Goal: Task Accomplishment & Management: Complete application form

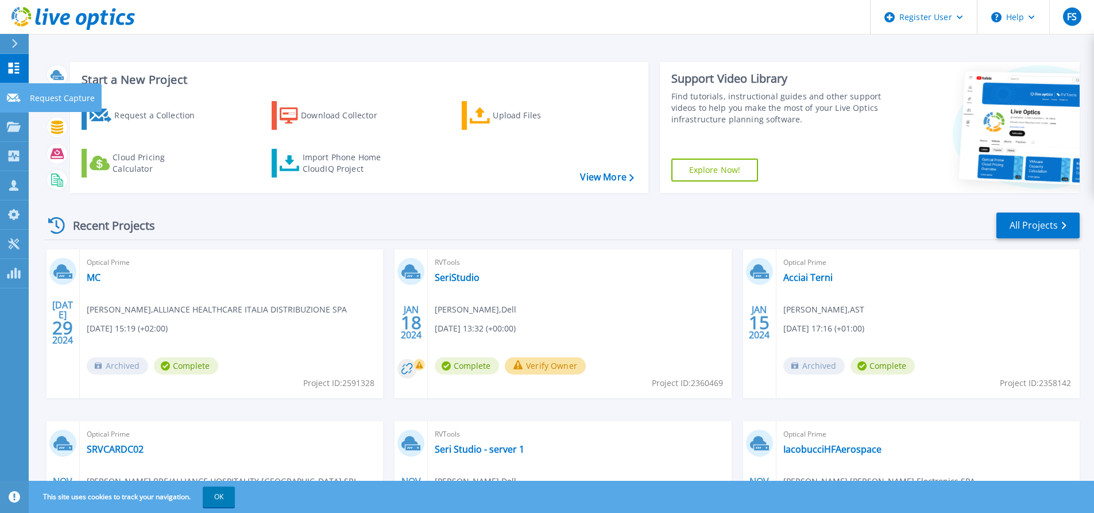
click at [9, 98] on icon at bounding box center [14, 98] width 14 height 9
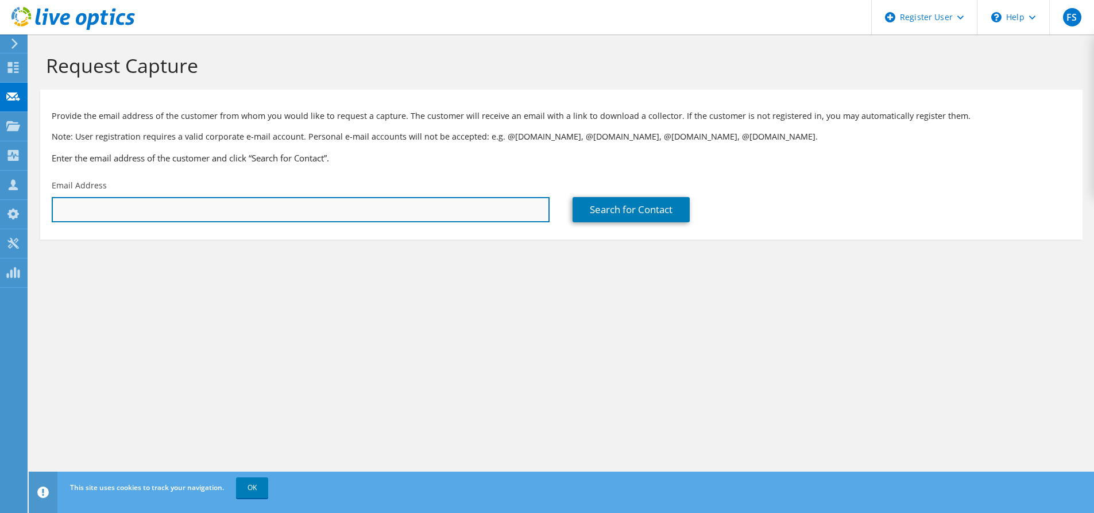
click at [416, 215] on input "text" at bounding box center [301, 209] width 498 height 25
paste input "roberto.crippa@itcor.it"
type input "roberto.crippa@itcor.it"
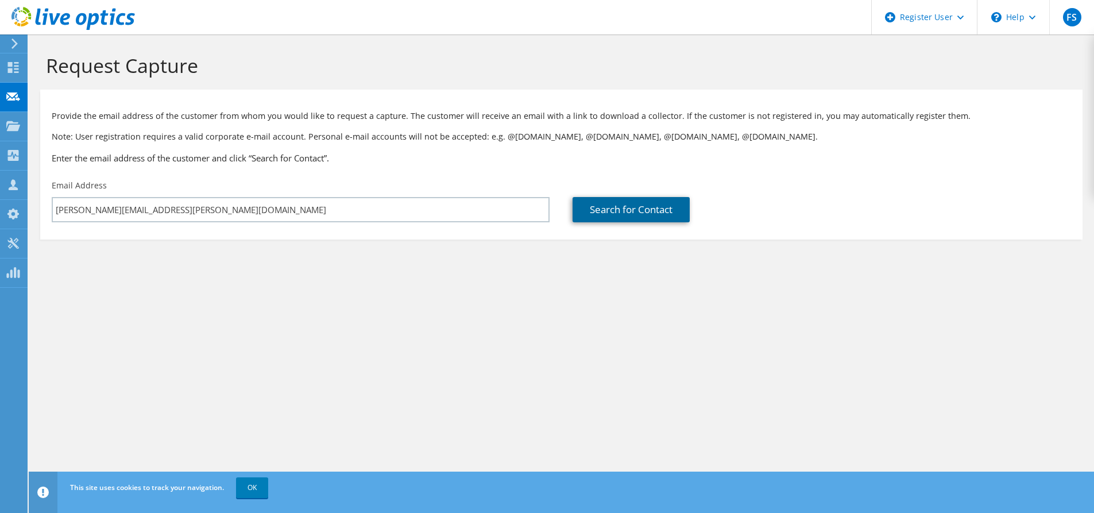
click at [610, 209] on link "Search for Contact" at bounding box center [630, 209] width 117 height 25
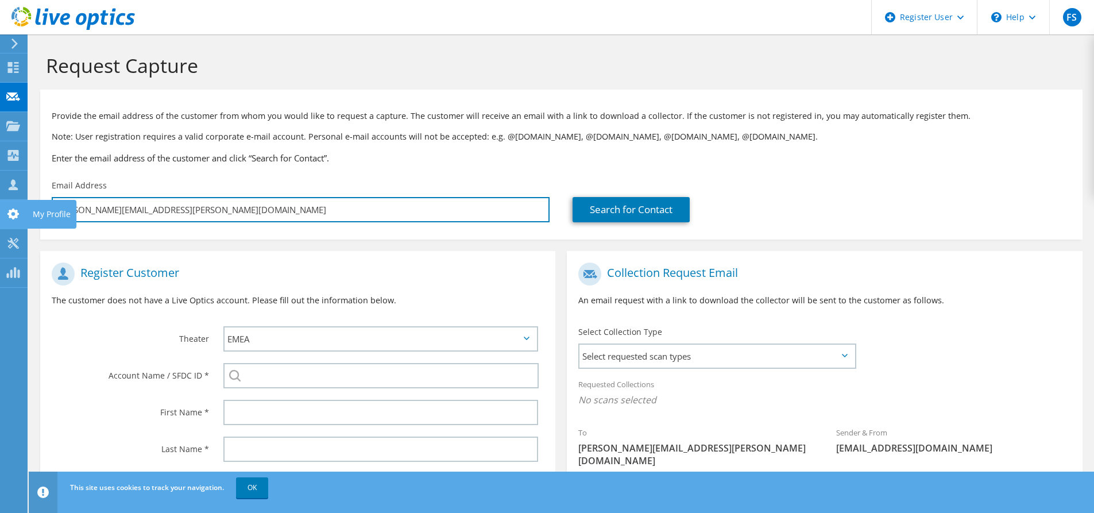
drag, startPoint x: 172, startPoint y: 197, endPoint x: 9, endPoint y: 218, distance: 164.9
click at [9, 218] on div "FS Dell User Francesca Sammali Francesca.Sammali@dell.com Dell My Profile Log O…" at bounding box center [547, 326] width 1094 height 652
click at [175, 204] on input "roberto.crippa@itcor.it" at bounding box center [301, 209] width 498 height 25
drag, startPoint x: 184, startPoint y: 210, endPoint x: 56, endPoint y: 199, distance: 128.5
click at [56, 199] on input "roberto.crippa@itcor.it" at bounding box center [301, 209] width 498 height 25
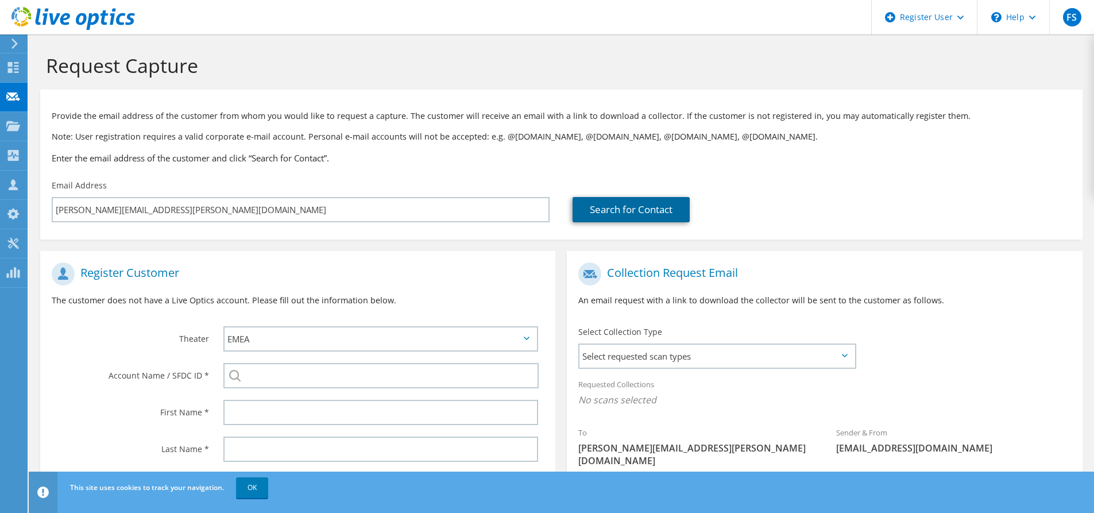
click at [663, 211] on link "Search for Contact" at bounding box center [630, 209] width 117 height 25
type input "BARCLAYS PLC"
type input "roberto"
type input "crippa"
type input "[GEOGRAPHIC_DATA]"
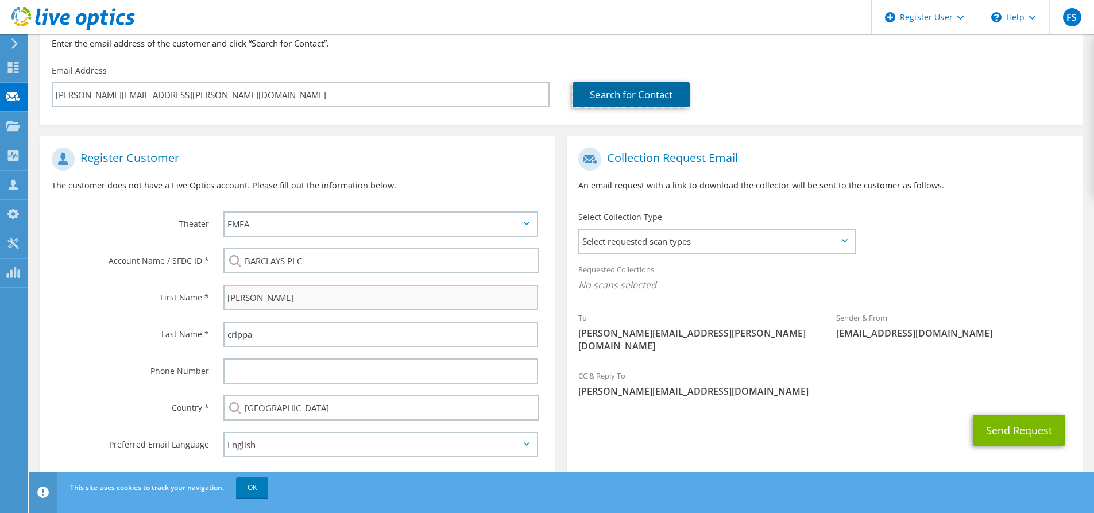
scroll to position [140, 0]
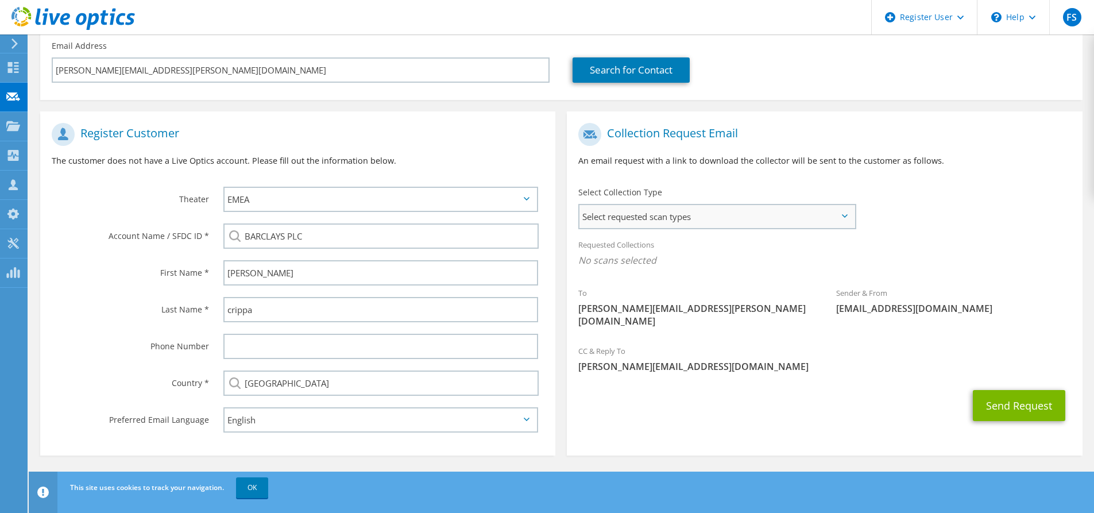
click at [729, 225] on span "Select requested scan types" at bounding box center [716, 216] width 275 height 23
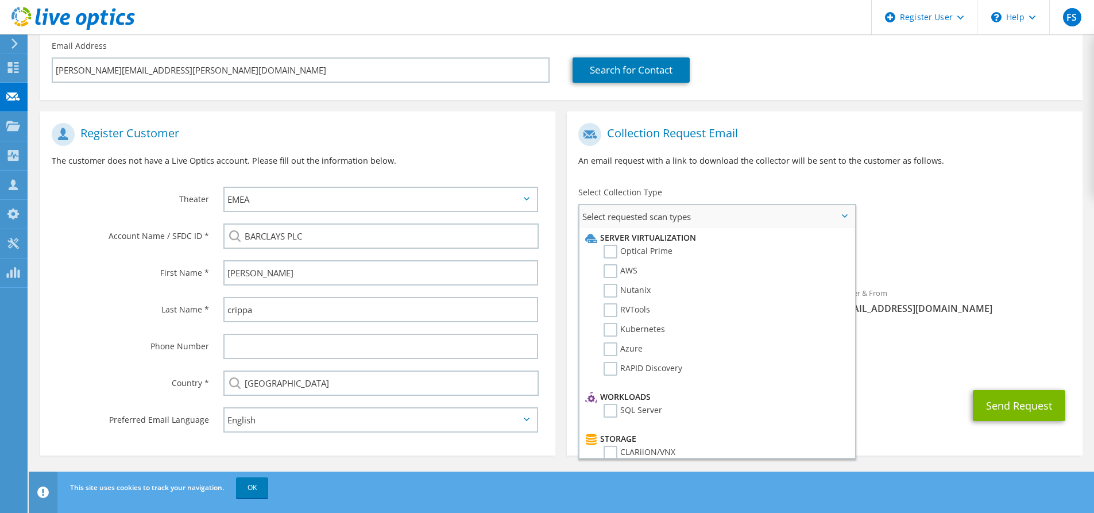
click at [635, 244] on li "Server Virtualization" at bounding box center [715, 238] width 266 height 14
click at [636, 246] on label "Optical Prime" at bounding box center [637, 252] width 69 height 14
click at [0, 0] on input "Optical Prime" at bounding box center [0, 0] width 0 height 0
click at [250, 137] on h1 "Register Customer" at bounding box center [295, 134] width 486 height 23
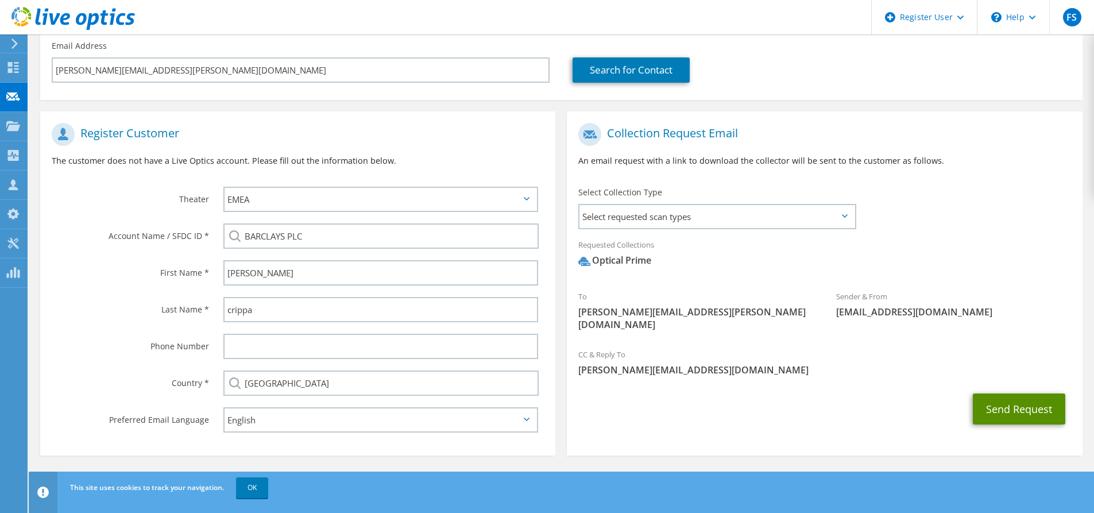
click at [1009, 398] on button "Send Request" at bounding box center [1019, 408] width 92 height 31
